Goal: Task Accomplishment & Management: Use online tool/utility

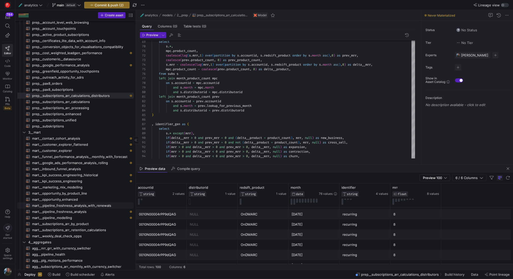
scroll to position [75, 0]
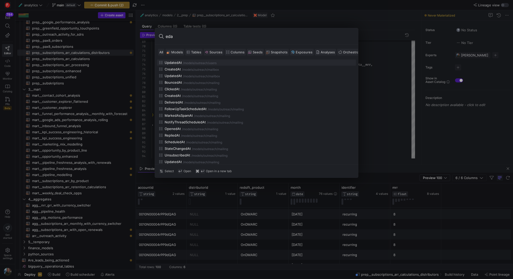
type input "eda"
click at [178, 52] on span "Models" at bounding box center [177, 52] width 12 height 4
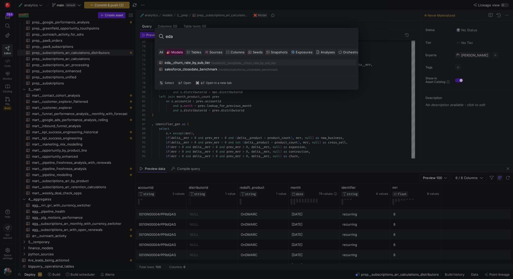
click at [185, 61] on div "eda__churn_rate_by_sub_tier" at bounding box center [188, 63] width 46 height 4
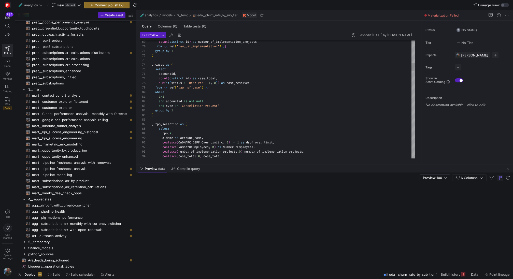
scroll to position [43, 0]
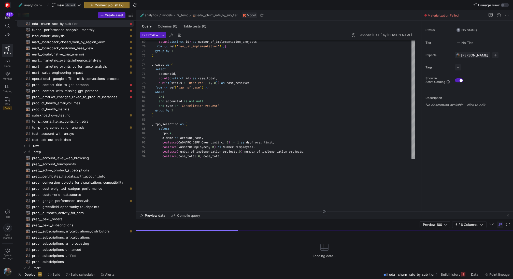
drag, startPoint x: 203, startPoint y: 165, endPoint x: 208, endPoint y: 217, distance: 52.2
click at [208, 212] on div at bounding box center [324, 212] width 377 height 0
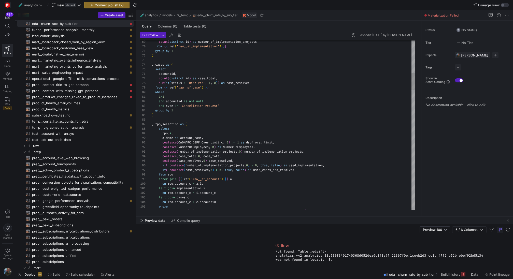
scroll to position [5, 53]
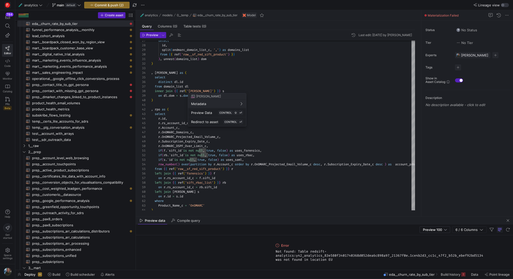
click at [292, 96] on div at bounding box center [256, 139] width 513 height 279
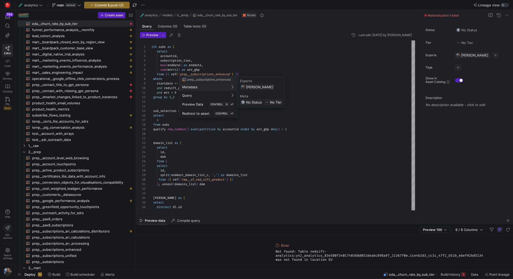
click at [295, 53] on div at bounding box center [256, 139] width 513 height 279
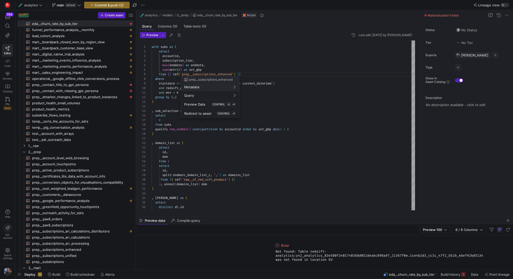
click at [245, 68] on div at bounding box center [256, 139] width 513 height 279
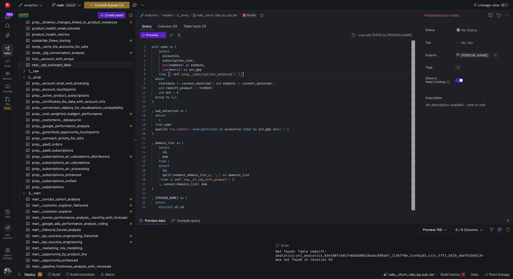
scroll to position [123, 0]
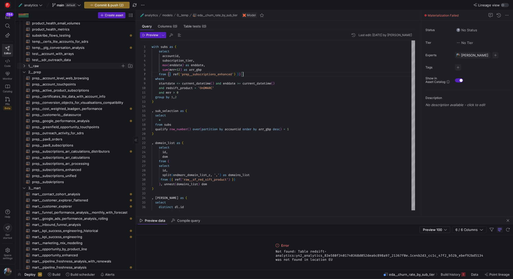
click at [40, 66] on span "1__raw" at bounding box center [74, 66] width 92 height 6
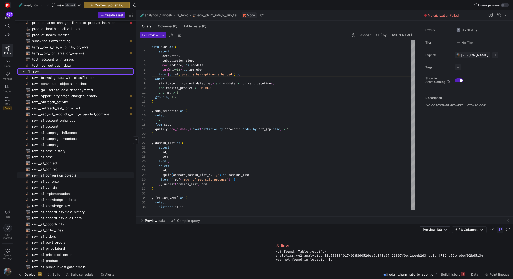
scroll to position [108, 0]
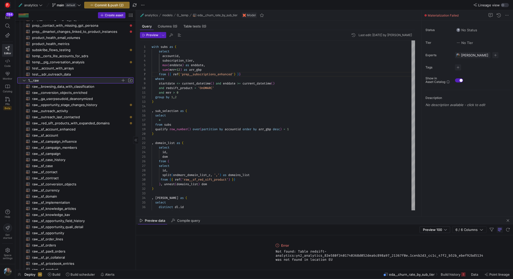
click at [65, 79] on span "1__raw" at bounding box center [74, 81] width 92 height 6
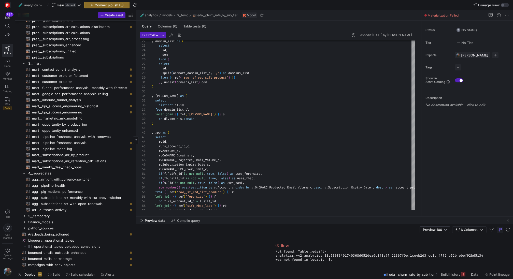
scroll to position [0, 0]
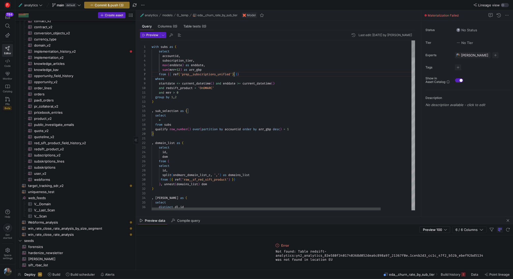
drag, startPoint x: 295, startPoint y: 129, endPoint x: 154, endPoint y: 129, distance: 141.3
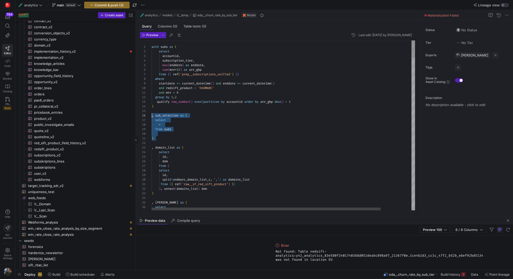
drag, startPoint x: 158, startPoint y: 140, endPoint x: 152, endPoint y: 117, distance: 24.0
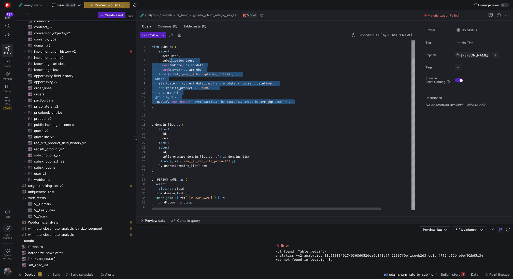
scroll to position [9, 15]
drag, startPoint x: 300, startPoint y: 102, endPoint x: 150, endPoint y: 53, distance: 157.1
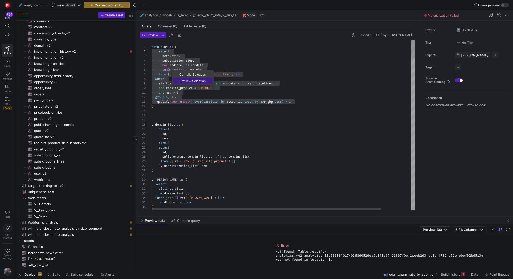
click at [184, 79] on span "Preview Selection" at bounding box center [193, 80] width 40 height 3
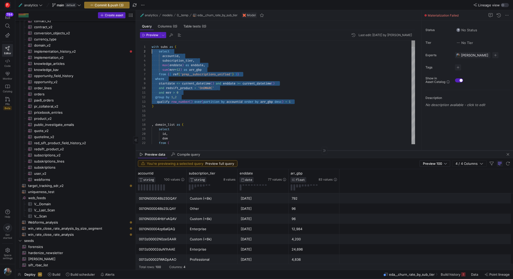
drag, startPoint x: 272, startPoint y: 216, endPoint x: 287, endPoint y: 150, distance: 67.7
click at [287, 150] on div at bounding box center [324, 150] width 377 height 0
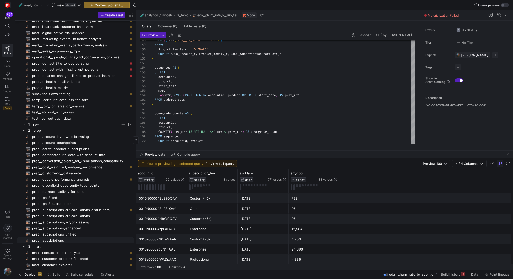
scroll to position [144, 0]
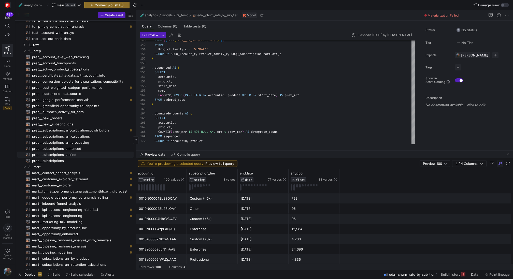
click at [97, 154] on span "prep__subscriptions_unified​​​​​​​​​​" at bounding box center [80, 155] width 96 height 6
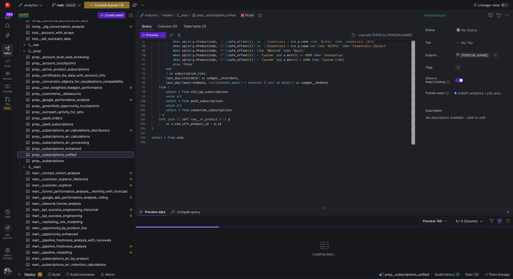
drag, startPoint x: 244, startPoint y: 150, endPoint x: 241, endPoint y: 209, distance: 59.1
click at [241, 208] on div at bounding box center [324, 208] width 377 height 0
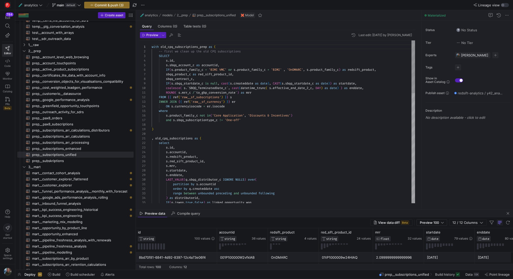
scroll to position [27, 84]
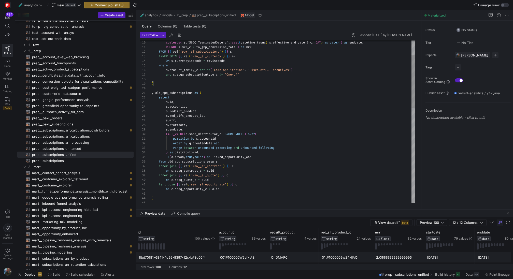
click at [211, 115] on div "IF ( o . iswon , true , false ) as linked_opportunity_won ) as distributorid , …" at bounding box center [283, 247] width 263 height 504
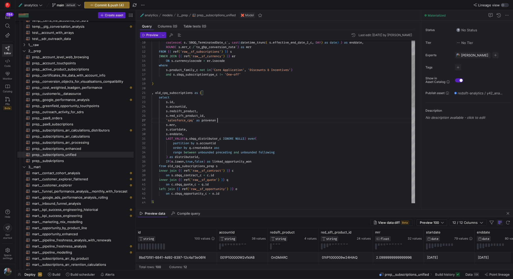
scroll to position [27, 69]
click at [232, 107] on div "IF ( o . iswon , true , false ) as linked_opportunity_won ) as distributorid , …" at bounding box center [283, 249] width 263 height 508
click at [229, 127] on div "IF ( o . iswon , true , false ) as linked_opportunity_won ) as distributorid , …" at bounding box center [283, 249] width 263 height 508
drag, startPoint x: 227, startPoint y: 119, endPoint x: 165, endPoint y: 119, distance: 62.6
click at [165, 119] on div "IF ( o . iswon , true , false ) as linked_opportunity_won ) as distributorid , …" at bounding box center [283, 249] width 263 height 508
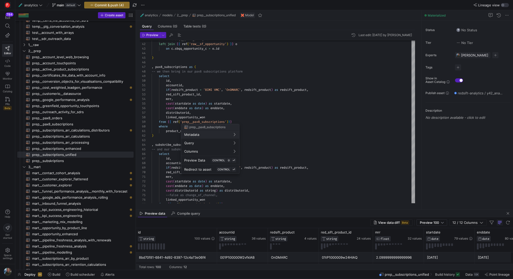
click at [208, 98] on div at bounding box center [256, 139] width 513 height 279
click at [208, 96] on div "on c . sbqq_quote_c = q . id left join { { ref ( 'raw__sf_opportunity' ) } } o …" at bounding box center [283, 104] width 263 height 508
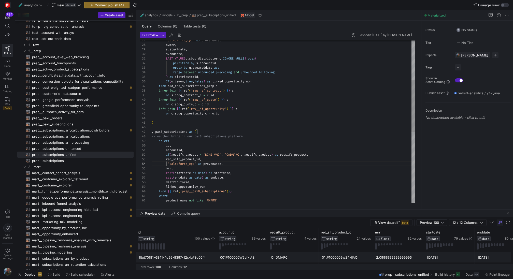
scroll to position [14, 73]
click at [184, 164] on div "on c . sbqq_quote_c = q . id left join { { ref ( 'raw__sf_opportunity' ) } } o …" at bounding box center [283, 171] width 263 height 513
click at [208, 179] on div "on c . sbqq_quote_c = q . id left join { { ref ( 'raw__sf_opportunity' ) } } o …" at bounding box center [283, 171] width 263 height 513
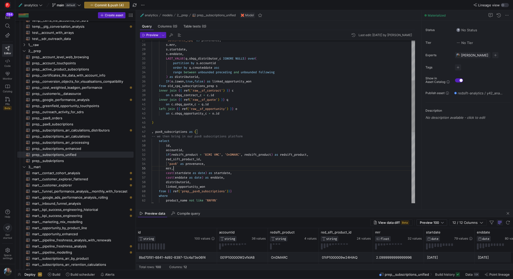
scroll to position [18, 22]
click at [247, 169] on div "on c . sbqq_quote_c = q . id left join { { ref ( 'raw__sf_opportunity' ) } } o …" at bounding box center [283, 171] width 263 height 513
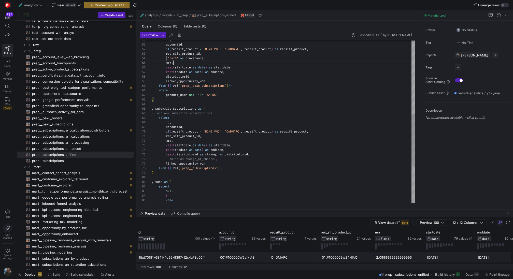
scroll to position [0, 51]
click at [210, 137] on div "id , accountid , if ( redsift_product = 'BIMI VMC' , 'OnDMARC' , redsift_produc…" at bounding box center [283, 65] width 263 height 513
click at [188, 142] on div "id , accountid , if ( redsift_product = 'BIMI VMC' , 'OnDMARC' , redsift_produc…" at bounding box center [283, 67] width 263 height 517
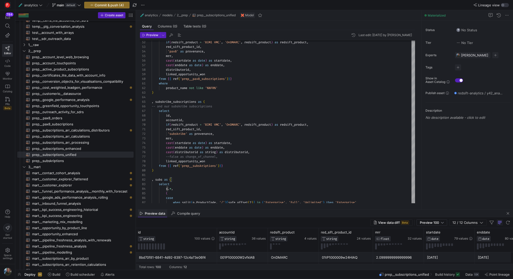
type textarea "select * from old_cpq_subscriptions union all select * from pax8_subscriptions …"
click at [155, 213] on span "Preview data" at bounding box center [155, 213] width 20 height 3
click at [214, 209] on mat-tab-group "Query Columns (0) Table tests (0) Preview Last edit: [DATE] by [PERSON_NAME] 77…" at bounding box center [277, 115] width 283 height 189
click at [146, 34] on span "Preview" at bounding box center [152, 35] width 12 height 4
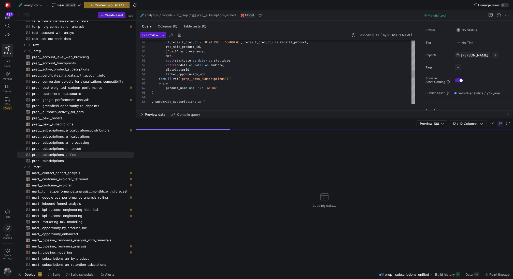
drag, startPoint x: 236, startPoint y: 210, endPoint x: 247, endPoint y: 111, distance: 99.7
click at [247, 111] on as-split "🧪 analytics models 2__prep prep__subscriptions_unified Model Query Columns (0) …" at bounding box center [324, 140] width 377 height 260
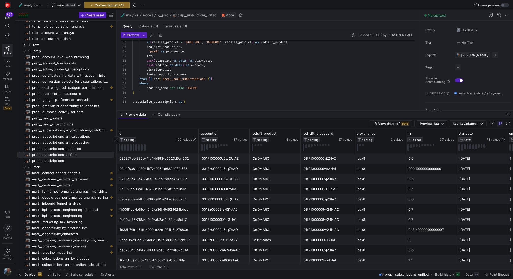
drag, startPoint x: 136, startPoint y: 92, endPoint x: 116, endPoint y: 92, distance: 19.4
click at [116, 92] on div at bounding box center [116, 140] width 0 height 260
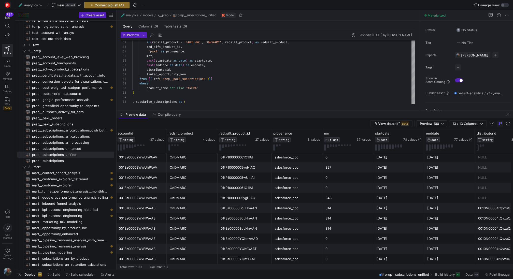
scroll to position [468, 0]
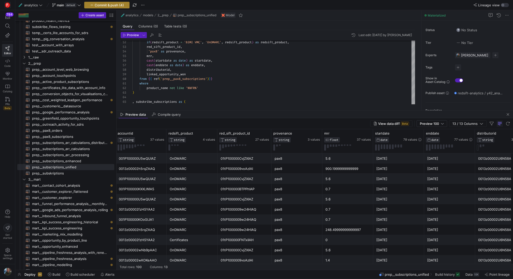
click at [103, 6] on span "Commit & push (4)" at bounding box center [109, 5] width 29 height 4
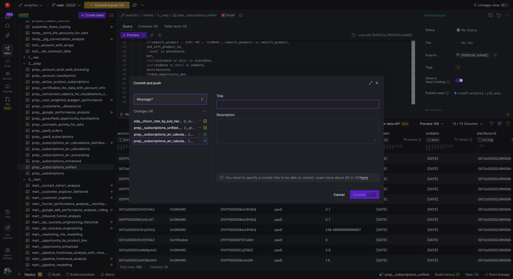
click at [167, 140] on span "prep__subscriptions_arr_calculations_distributors.yml" at bounding box center [160, 141] width 53 height 4
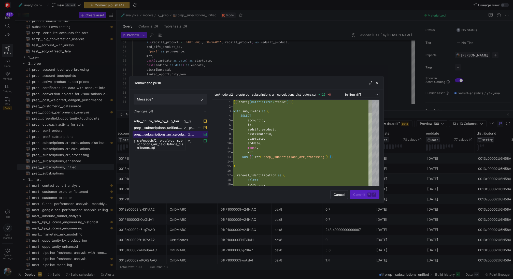
click at [167, 134] on span "prep__subscriptions_arr_calculations_distributors.sql" at bounding box center [160, 134] width 53 height 4
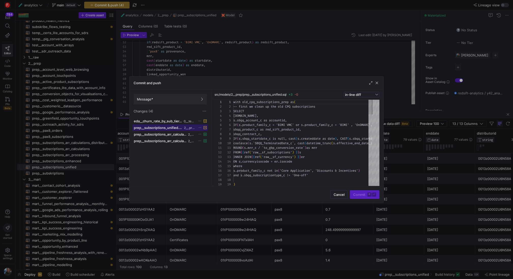
click at [167, 127] on span "prep__subscriptions_unified.sql" at bounding box center [158, 128] width 49 height 4
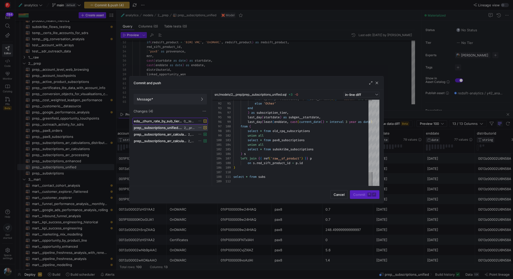
click at [170, 121] on span "eda__churn_rate_by_sub_tier.sql" at bounding box center [158, 121] width 49 height 4
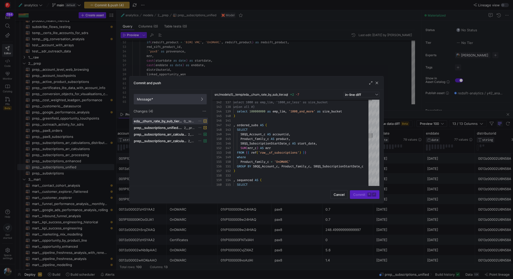
click at [157, 95] on span at bounding box center [170, 99] width 73 height 10
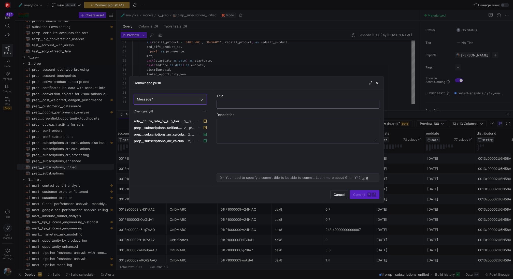
click at [240, 100] on div at bounding box center [298, 104] width 154 height 8
type input "added provenance to the subscriptions unified"
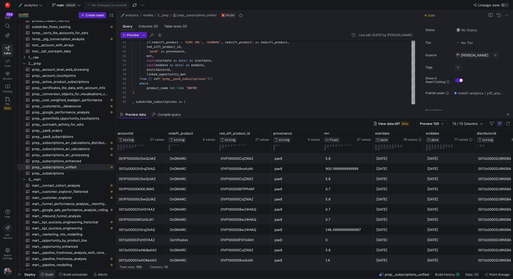
click at [48, 273] on span "Build" at bounding box center [49, 275] width 8 height 4
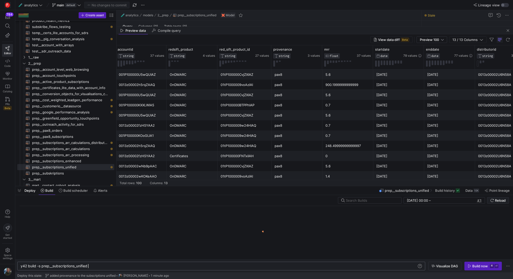
click at [108, 268] on div "y42 build -s prep__subscriptions_unified" at bounding box center [219, 266] width 397 height 4
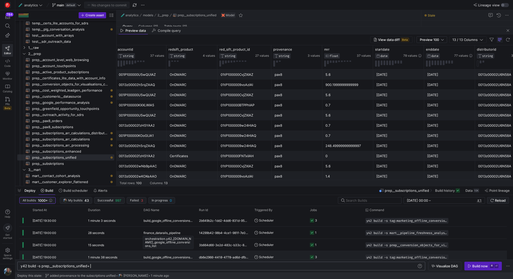
scroll to position [0, 69]
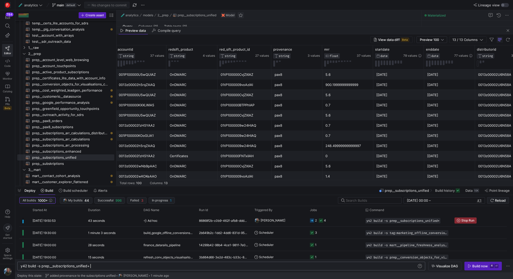
type textarea "y42 build -s prep__subscriptions_unified+"
